Goal: Information Seeking & Learning: Learn about a topic

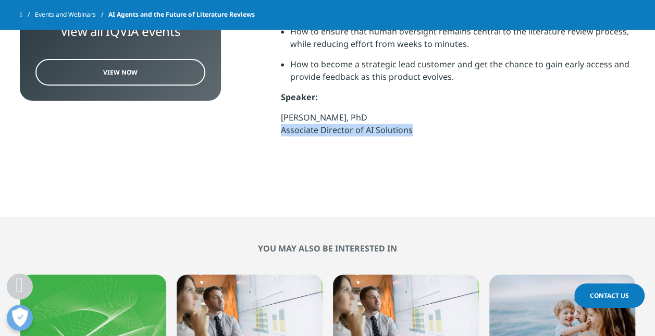
drag, startPoint x: 280, startPoint y: 129, endPoint x: 414, endPoint y: 132, distance: 133.4
click at [414, 132] on p "Lenon Mendes, PhD Associate Director of AI Solutions" at bounding box center [458, 127] width 354 height 33
copy span "Associate Director of AI Solutions"
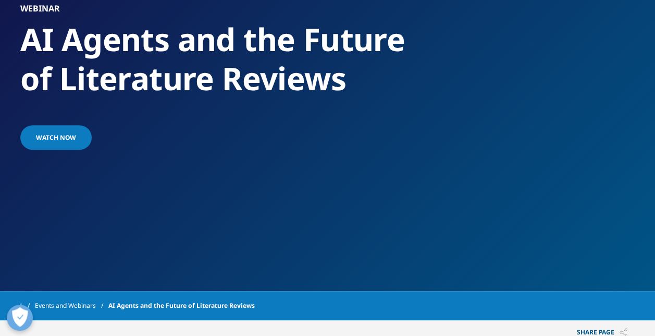
scroll to position [156, 0]
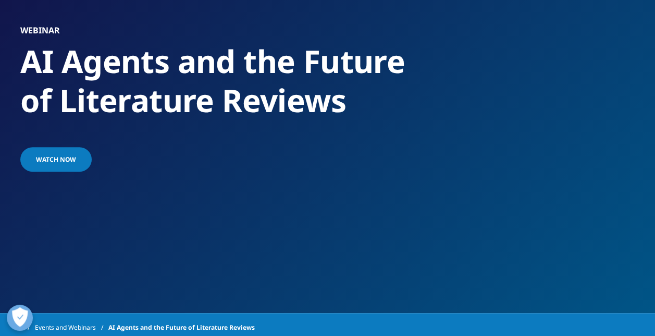
click at [52, 162] on span "Watch now" at bounding box center [56, 159] width 40 height 9
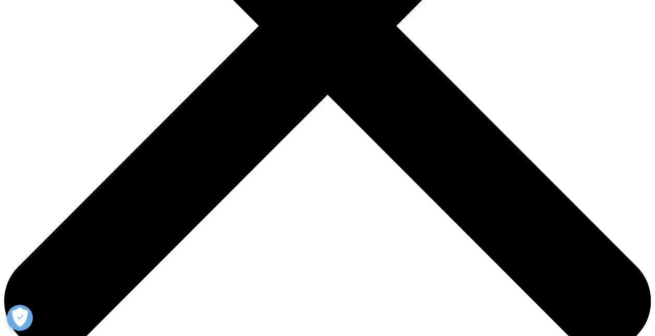
scroll to position [365, 0]
